Goal: Navigation & Orientation: Find specific page/section

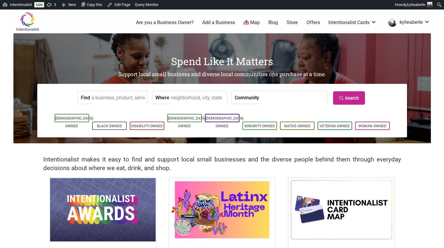
drag, startPoint x: 0, startPoint y: 0, endPoint x: 121, endPoint y: 96, distance: 154.8
click at [121, 96] on input "Find" at bounding box center [118, 97] width 55 height 13
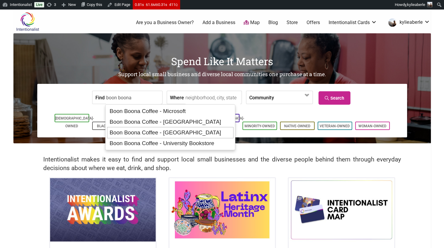
click at [162, 130] on div "Boon Boona Coffee - Seattle" at bounding box center [170, 132] width 126 height 11
type input "Boon Boona Coffee - Seattle"
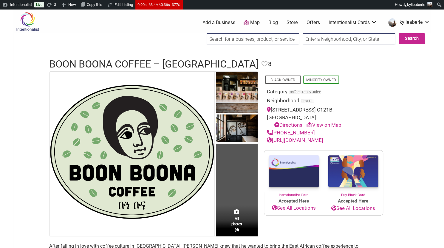
click at [248, 41] on input "search" at bounding box center [252, 39] width 92 height 12
click at [254, 40] on input "thrift" at bounding box center [252, 39] width 92 height 12
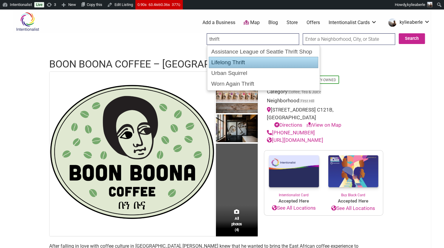
click at [241, 63] on div "Lifelong Thrift" at bounding box center [262, 62] width 109 height 11
type input "Lifelong Thrift"
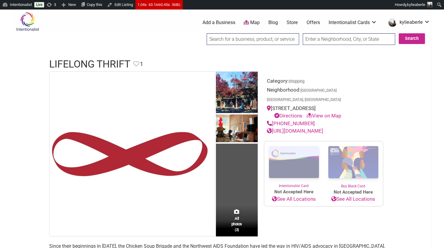
click at [252, 38] on input "search" at bounding box center [252, 39] width 92 height 12
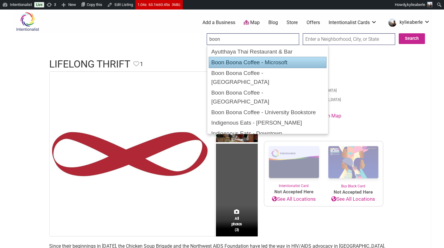
click at [252, 61] on div "Boon Boona Coffee - Microsoft" at bounding box center [267, 62] width 118 height 11
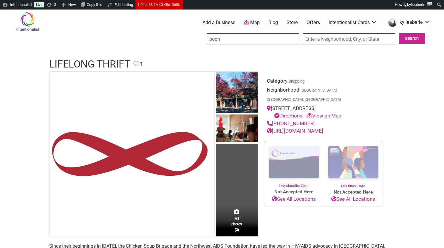
type input "Boon Boona Coffee - Microsoft"
